Goal: Task Accomplishment & Management: Use online tool/utility

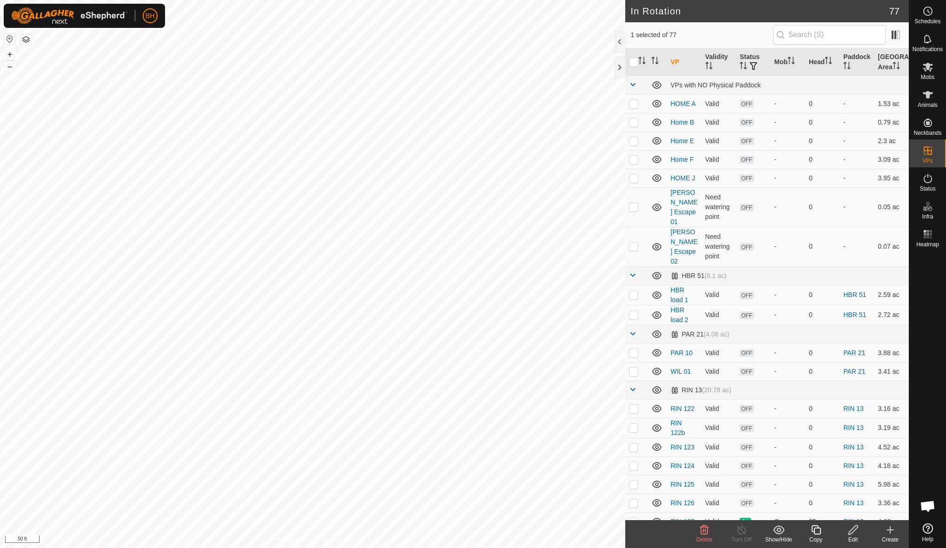
click at [822, 528] on copy-svg-icon at bounding box center [816, 530] width 37 height 11
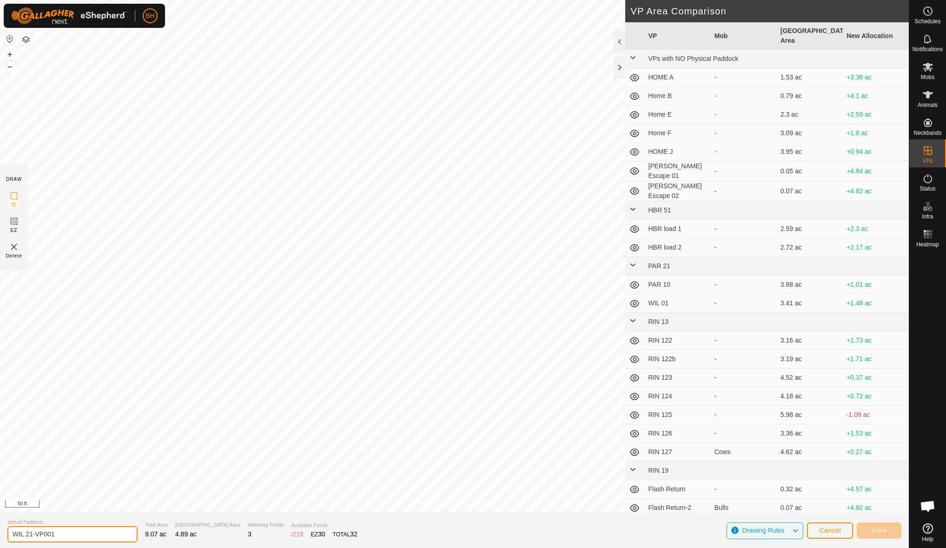
click at [80, 531] on input "WIL 21-VP001" at bounding box center [72, 534] width 130 height 16
type input "WIL 22"
click at [839, 530] on span "Cancel" at bounding box center [830, 530] width 22 height 7
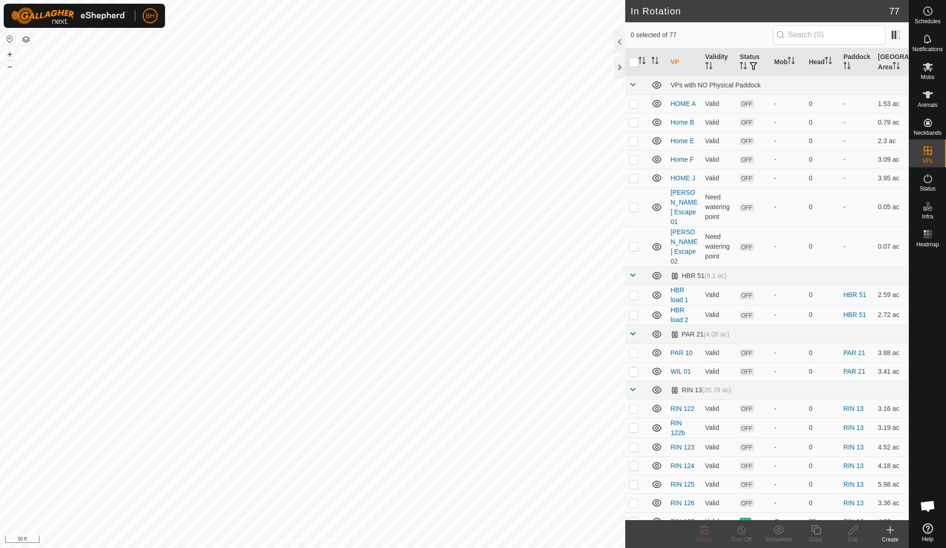
checkbox input "true"
click at [821, 532] on icon at bounding box center [815, 529] width 9 height 9
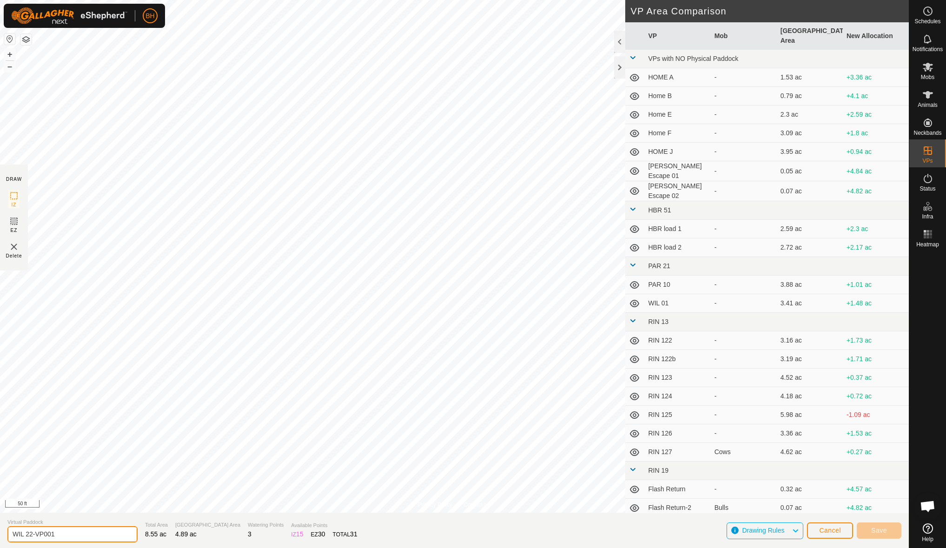
drag, startPoint x: 71, startPoint y: 533, endPoint x: 31, endPoint y: 546, distance: 42.4
click at [31, 546] on section "Virtual [PERSON_NAME] 22-VP001 Total Area 8.55 ac Grazing Area 4.89 ac Watering…" at bounding box center [454, 530] width 909 height 35
type input "WIL 23"
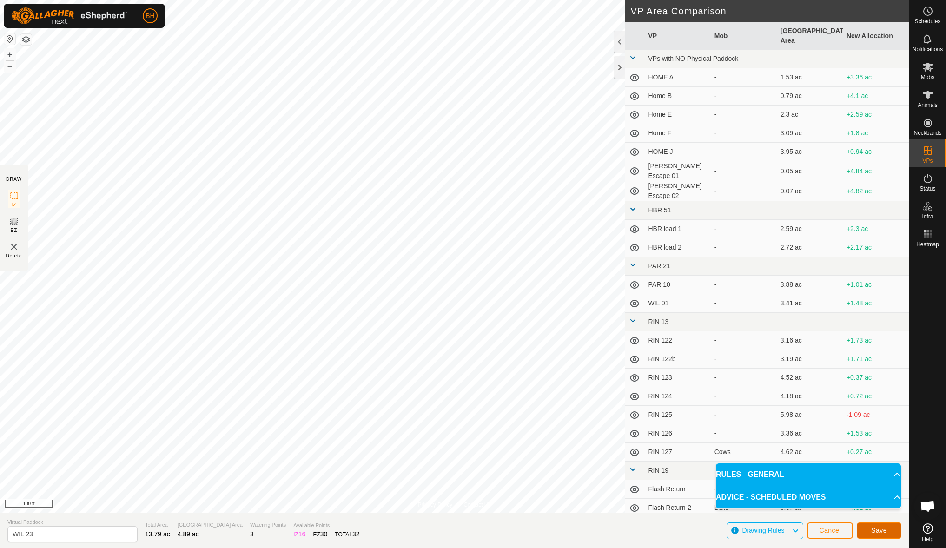
click at [894, 528] on button "Save" at bounding box center [879, 531] width 45 height 16
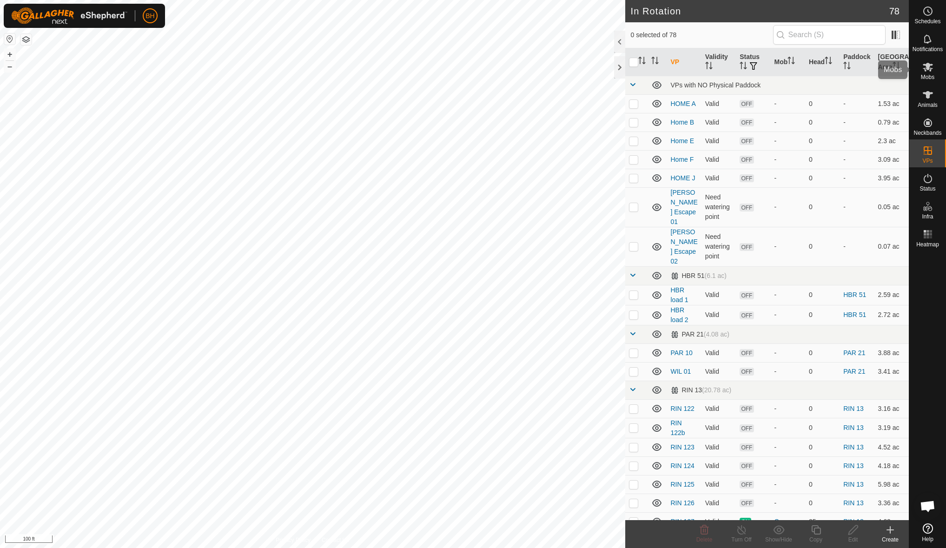
click at [937, 74] on div "Mobs" at bounding box center [928, 70] width 37 height 28
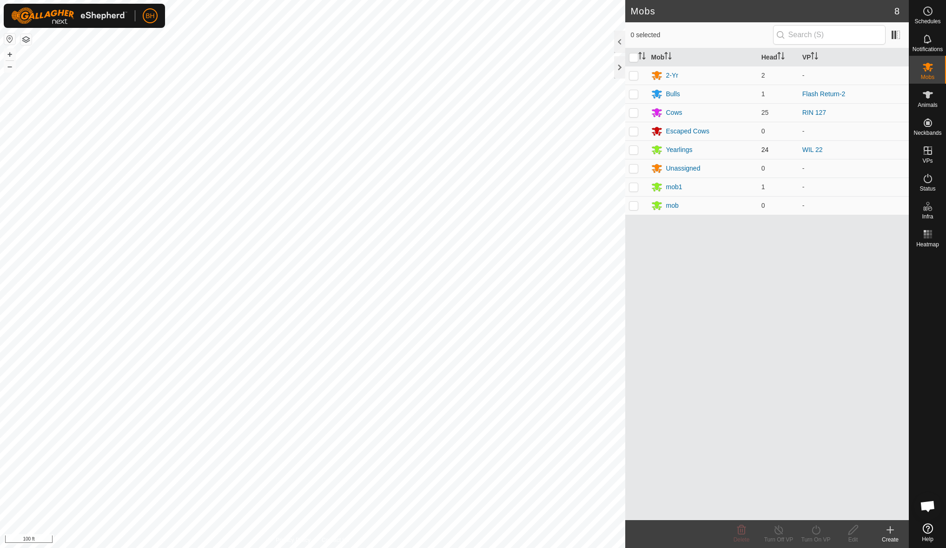
click at [638, 147] on p-checkbox at bounding box center [633, 149] width 9 height 7
checkbox input "true"
click at [819, 536] on div "Turn On VP" at bounding box center [816, 540] width 37 height 8
click at [823, 511] on link "Now" at bounding box center [844, 509] width 92 height 19
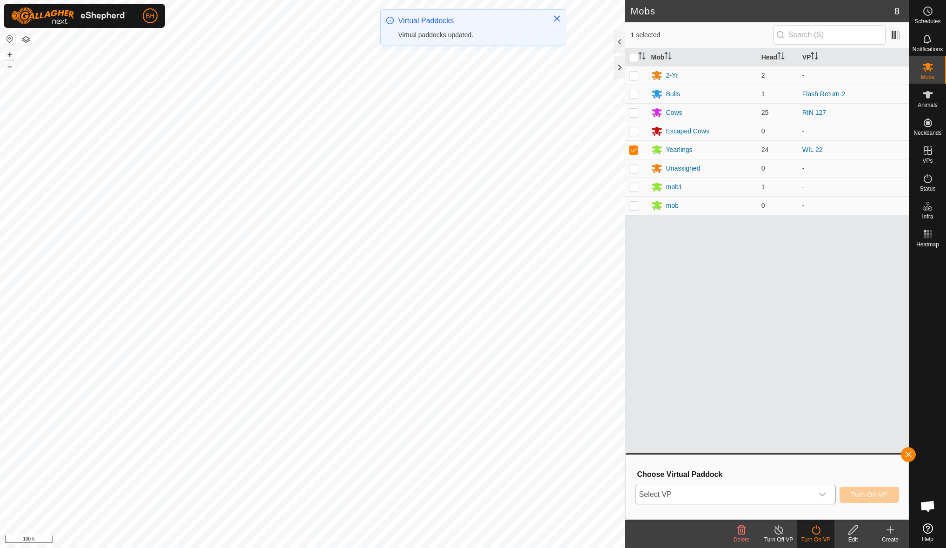
click at [770, 498] on span "Select VP" at bounding box center [725, 494] width 178 height 19
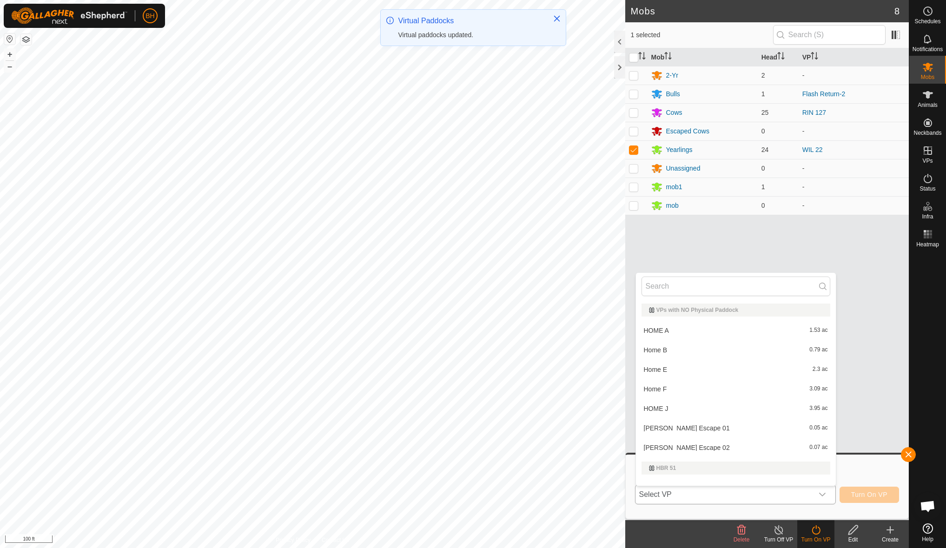
scroll to position [12, 0]
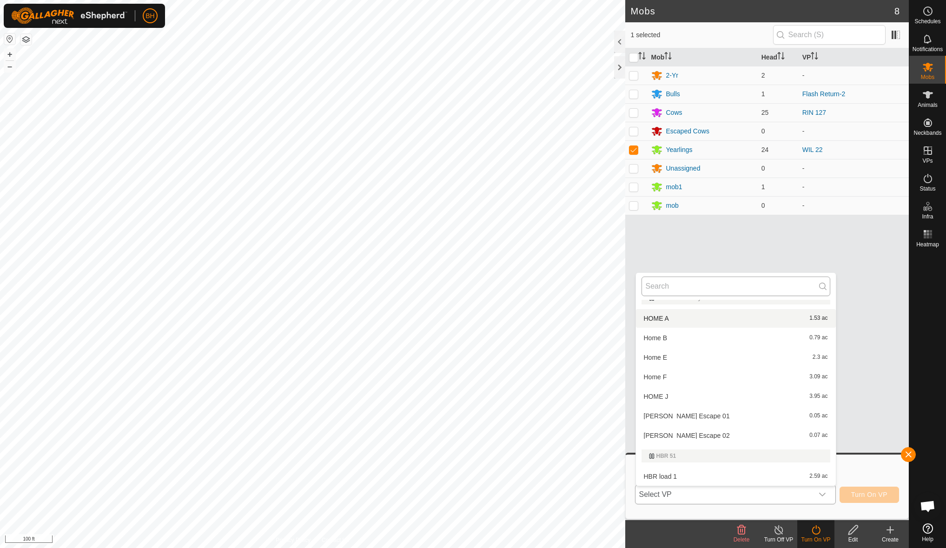
click at [713, 289] on input "text" at bounding box center [736, 287] width 189 height 20
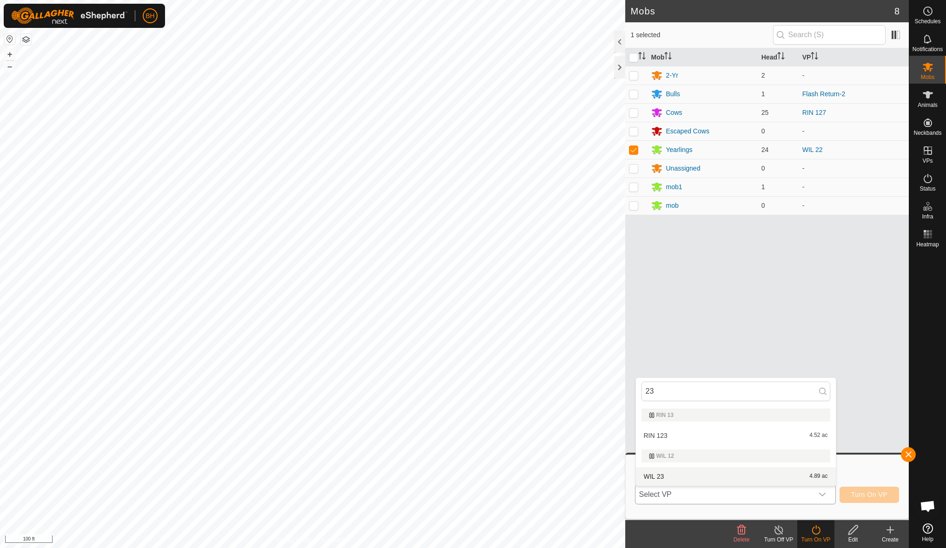
type input "23"
click at [688, 474] on li "WIL 23 4.89 ac" at bounding box center [736, 476] width 200 height 19
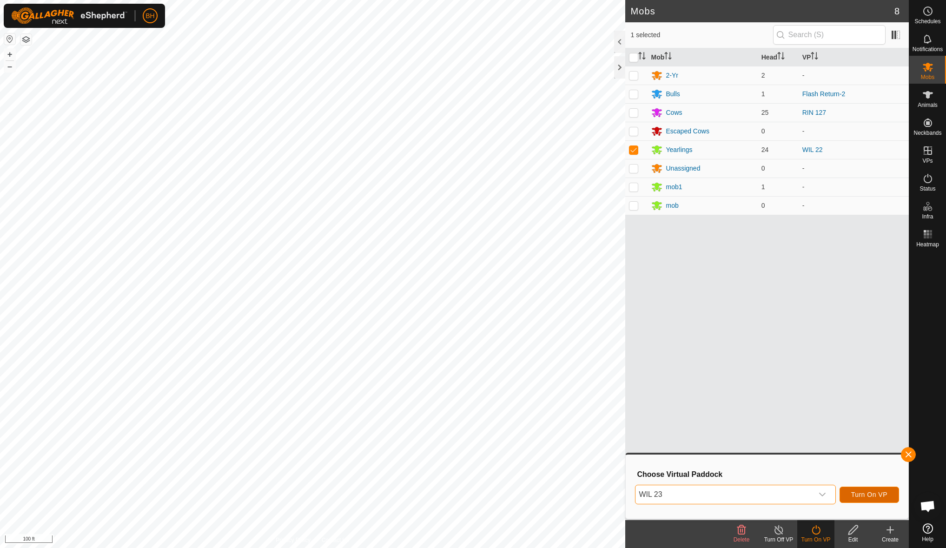
click at [863, 494] on span "Turn On VP" at bounding box center [869, 494] width 36 height 7
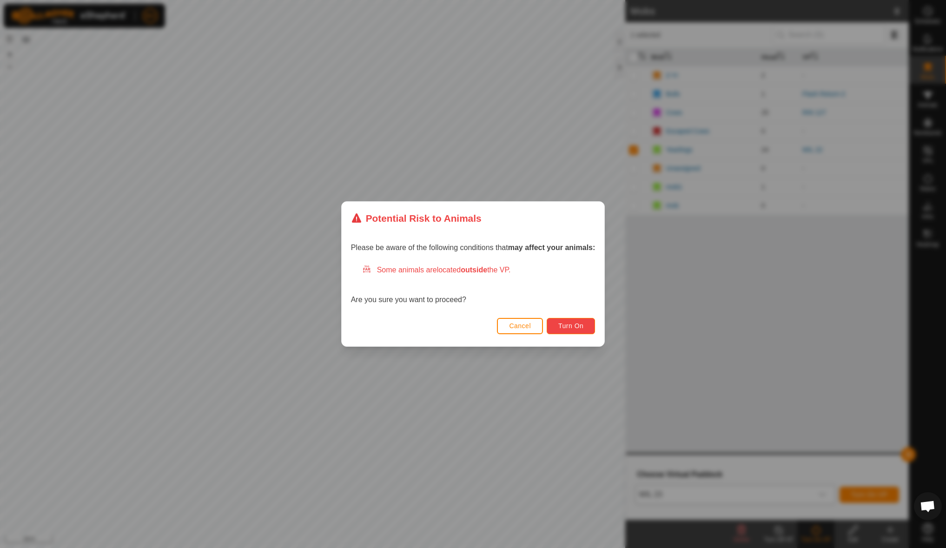
click at [580, 325] on span "Turn On" at bounding box center [570, 325] width 25 height 7
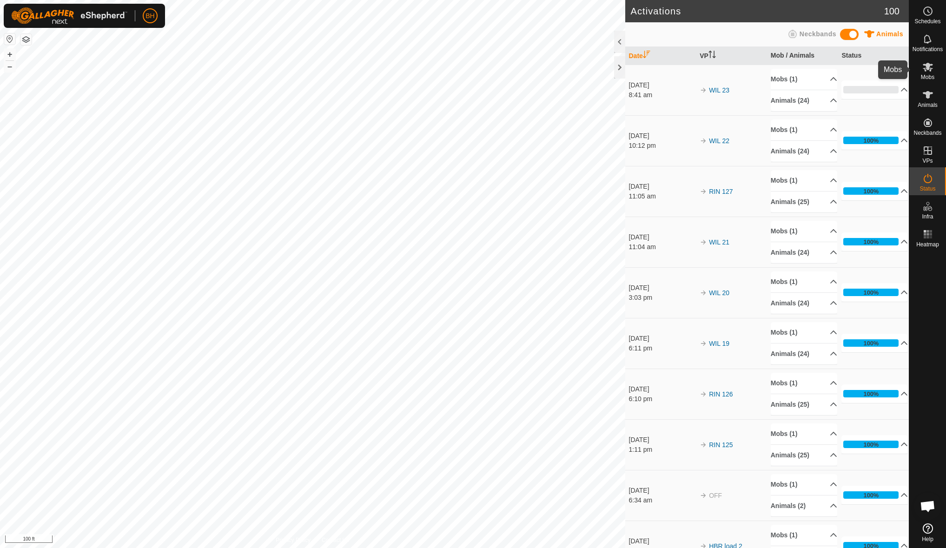
click at [928, 74] on span "Mobs" at bounding box center [927, 77] width 13 height 6
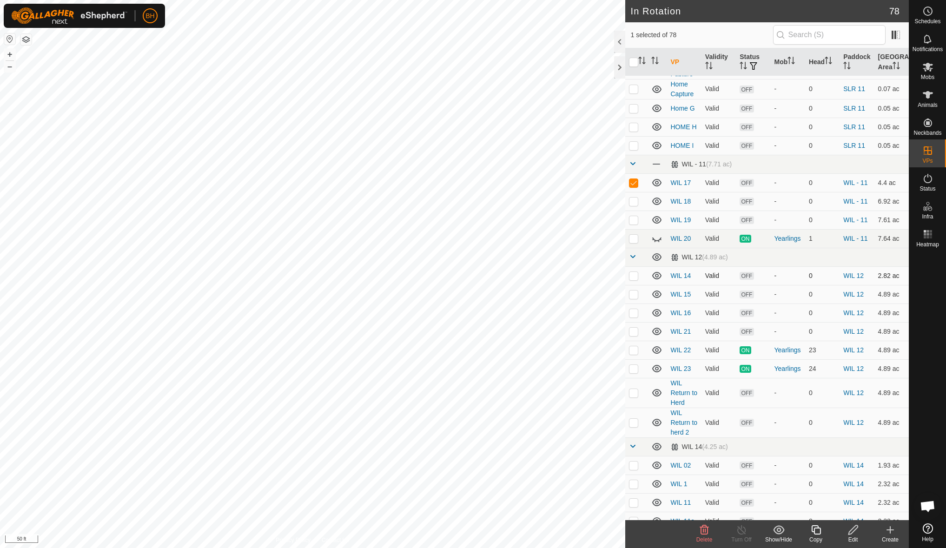
scroll to position [1117, 0]
click at [636, 186] on p-checkbox at bounding box center [633, 183] width 9 height 7
checkbox input "false"
click at [633, 258] on span at bounding box center [632, 257] width 7 height 7
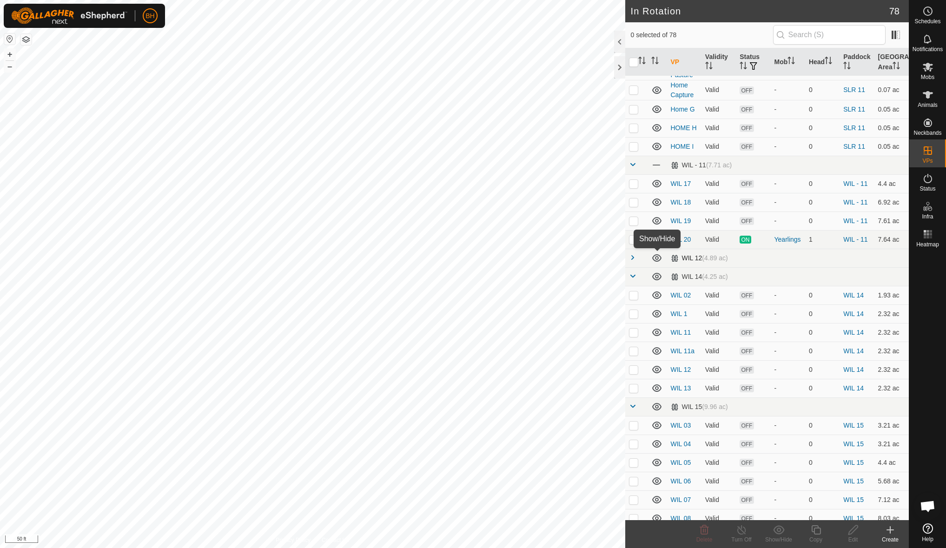
click at [656, 257] on icon at bounding box center [656, 258] width 11 height 11
click at [632, 278] on span at bounding box center [632, 275] width 7 height 7
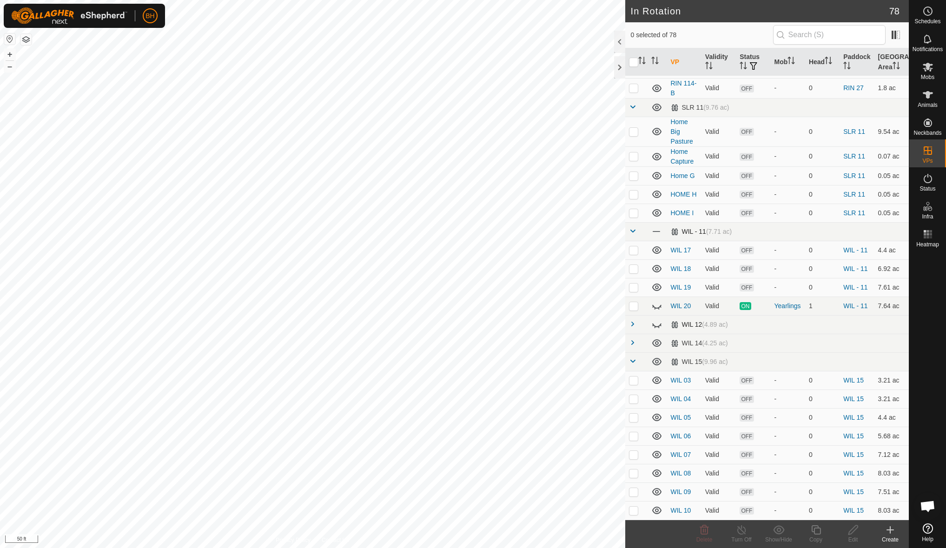
click at [631, 229] on span at bounding box center [632, 230] width 7 height 7
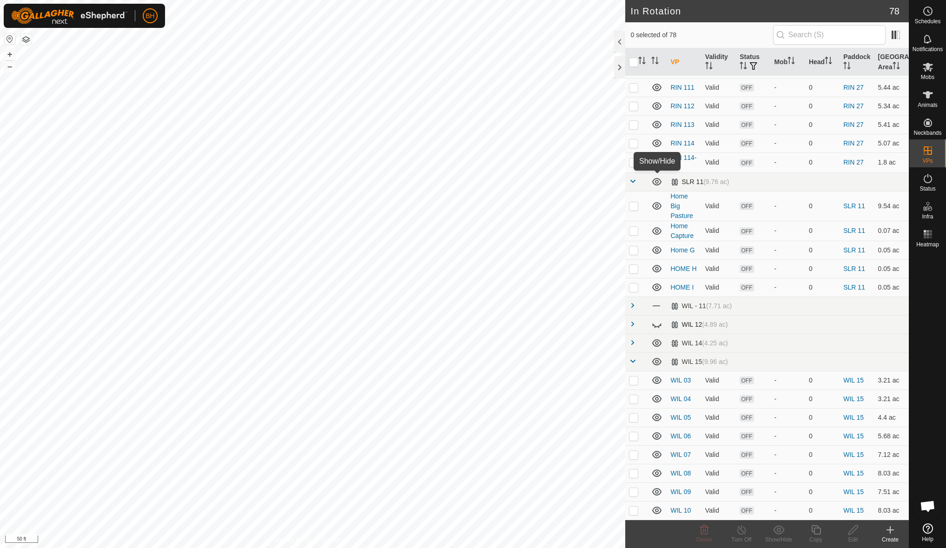
click at [657, 181] on icon at bounding box center [656, 181] width 11 height 11
click at [658, 362] on icon at bounding box center [656, 361] width 11 height 11
click at [657, 342] on icon at bounding box center [656, 342] width 9 height 7
click at [656, 304] on span at bounding box center [656, 306] width 10 height 10
